Goal: Register for event/course

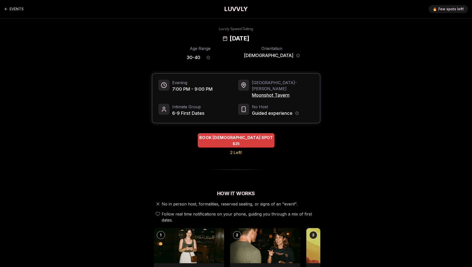
click at [235, 134] on span "BOOK [DEMOGRAPHIC_DATA] SPOT" at bounding box center [236, 137] width 76 height 6
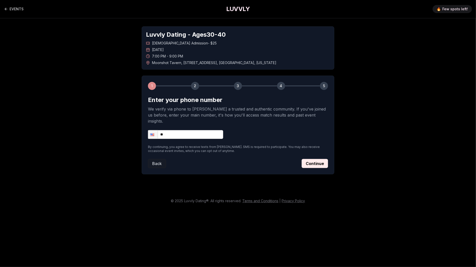
click at [109, 69] on div "Luvvly Dating - Ages [DEMOGRAPHIC_DATA] [DEMOGRAPHIC_DATA] Admission - $25 [DAT…" at bounding box center [237, 100] width 351 height 164
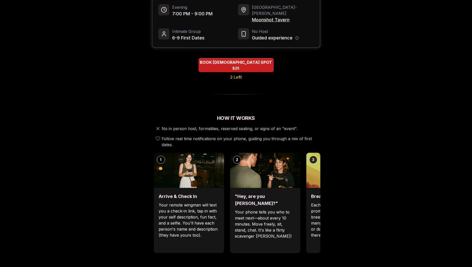
scroll to position [125, 0]
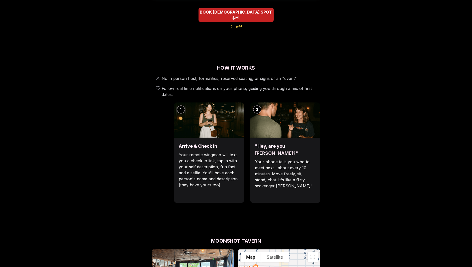
click at [315, 165] on p "Your phone tells you who to meet next—about every 10 minutes. Move freely, sit,…" at bounding box center [285, 174] width 60 height 30
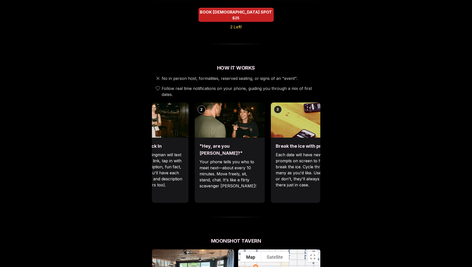
click at [224, 178] on div ""Hey, are you [PERSON_NAME]?" Your phone tells you who to meet next—about every…" at bounding box center [230, 169] width 70 height 65
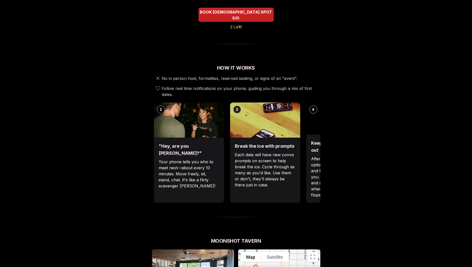
click at [222, 177] on div ""Hey, are you [PERSON_NAME]?" Your phone tells you who to meet next—about every…" at bounding box center [189, 169] width 70 height 65
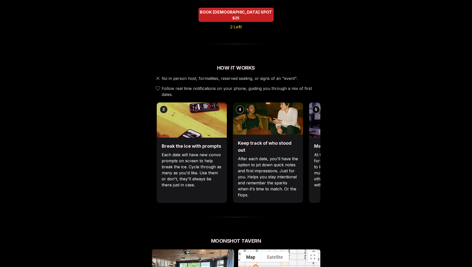
click at [211, 178] on p "Each date will have new convo prompts on screen to help break the ice. Cycle th…" at bounding box center [192, 170] width 60 height 36
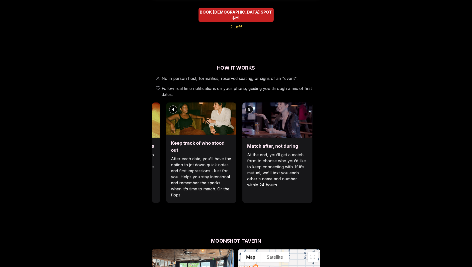
click at [217, 150] on div "Keep track of who stood out After each date, you'll have the option to jot down…" at bounding box center [201, 168] width 70 height 68
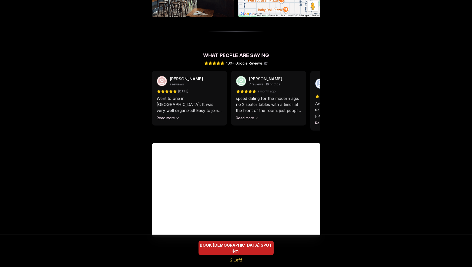
scroll to position [420, 0]
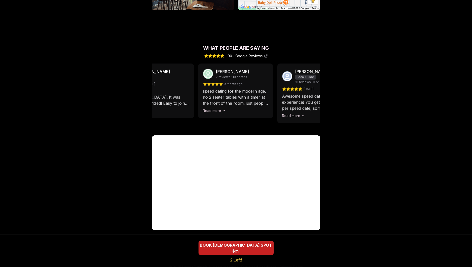
click at [203, 95] on div "speed dating for the modern age. no 2 seater tables with a timer at the front o…" at bounding box center [235, 100] width 65 height 25
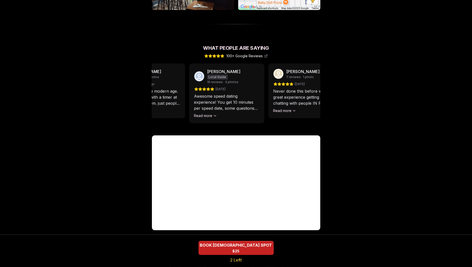
click at [225, 100] on p "Awesome speed dating experience! You get 10 minutes per speed date, some questi…" at bounding box center [226, 102] width 65 height 18
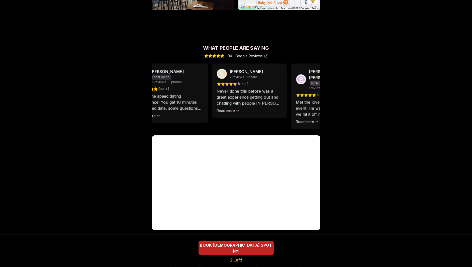
click at [212, 94] on div "[PERSON_NAME] 7 reviews · 1 photo [DATE] Never done this before was a great exp…" at bounding box center [249, 90] width 75 height 55
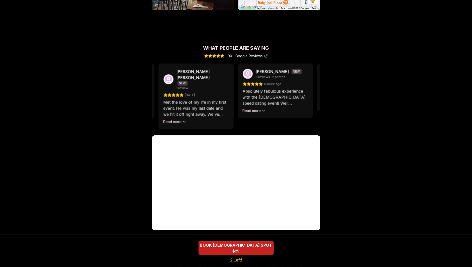
click at [219, 107] on div "Met the love of my life in my first event. He was my last date and we hit it of…" at bounding box center [196, 111] width 65 height 25
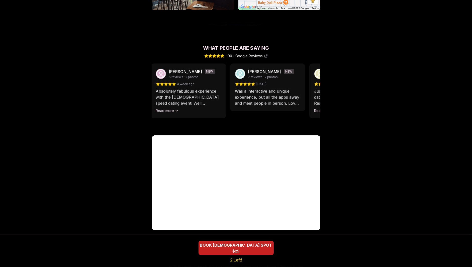
click at [203, 96] on div "Absolutely fabulous experience with the [DEMOGRAPHIC_DATA] speed dating event! …" at bounding box center [188, 100] width 65 height 25
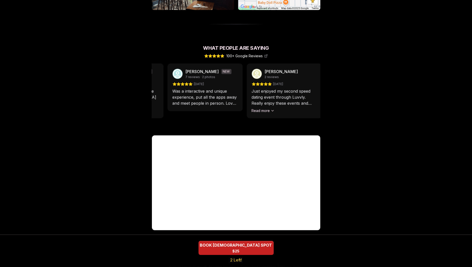
click at [221, 97] on p "Was a interactive and unique experience, put all the apps away and meet people …" at bounding box center [205, 97] width 65 height 18
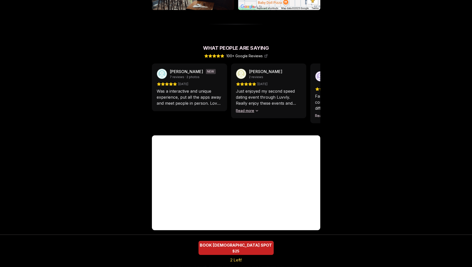
click at [246, 108] on button "Read more" at bounding box center [247, 110] width 23 height 5
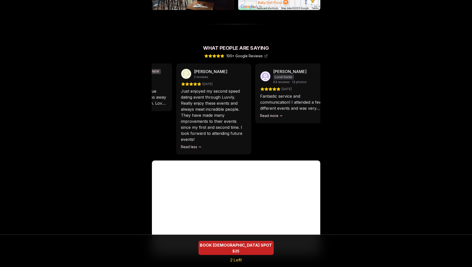
click at [224, 104] on p "Just enjoyed my second speed dating event through Luvvly. Really enjoy these ev…" at bounding box center [213, 115] width 65 height 54
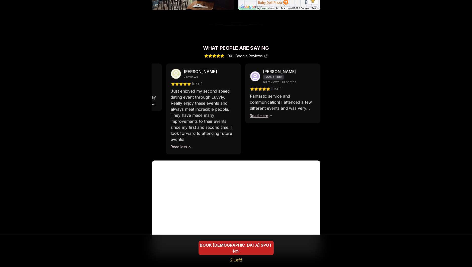
click at [265, 113] on button "Read more" at bounding box center [261, 115] width 23 height 5
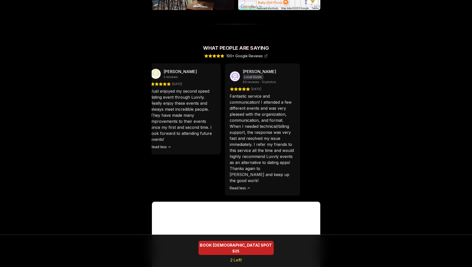
click at [257, 108] on p "Fantastic service and communication! I attended a few different events and was …" at bounding box center [262, 138] width 65 height 90
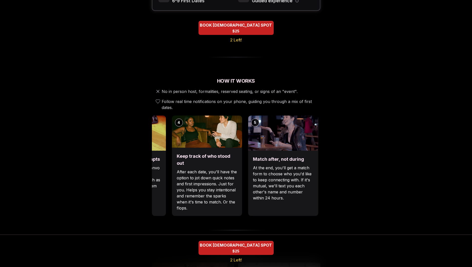
scroll to position [79, 0]
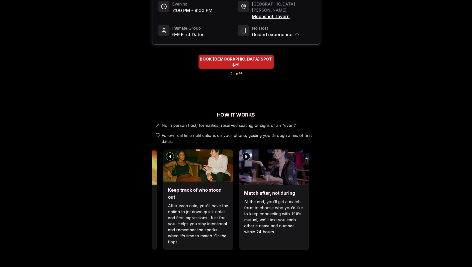
click at [239, 199] on div "Match after, not during At the end, you'll get a match form to choose who you'd…" at bounding box center [274, 216] width 70 height 65
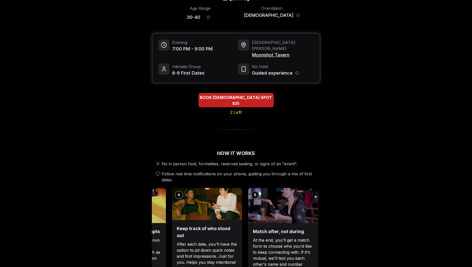
scroll to position [0, 0]
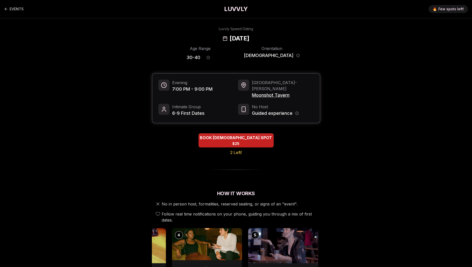
click at [279, 92] on span "Moonshot Tavern" at bounding box center [283, 95] width 62 height 7
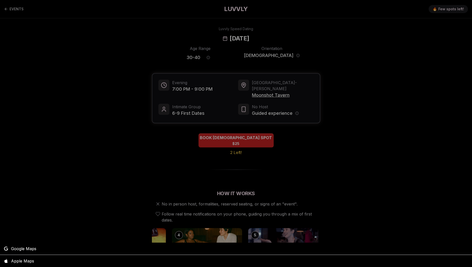
click at [297, 143] on div at bounding box center [236, 133] width 472 height 267
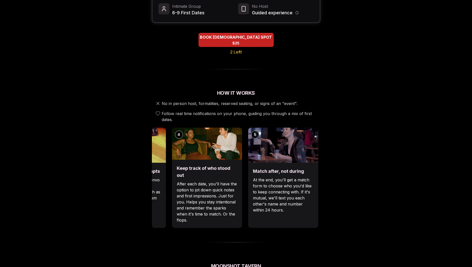
scroll to position [201, 0]
